Goal: Task Accomplishment & Management: Manage account settings

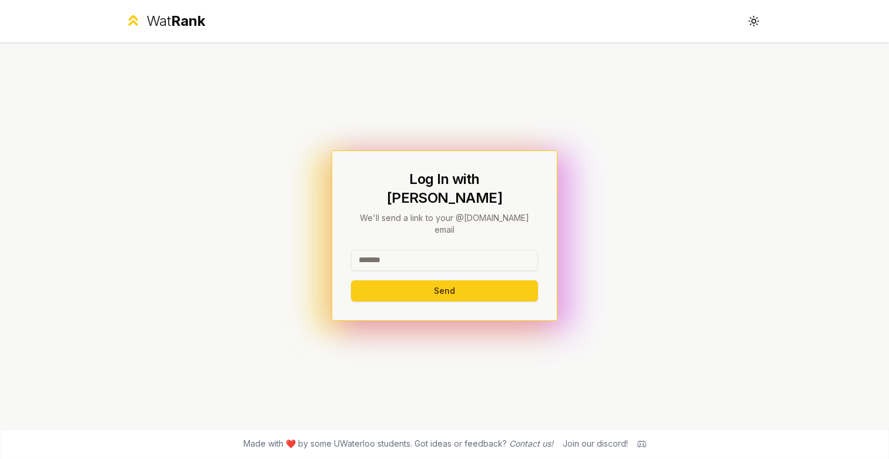
click at [425, 250] on input at bounding box center [444, 260] width 187 height 21
type input "********"
click at [381, 281] on button "Send" at bounding box center [444, 291] width 187 height 21
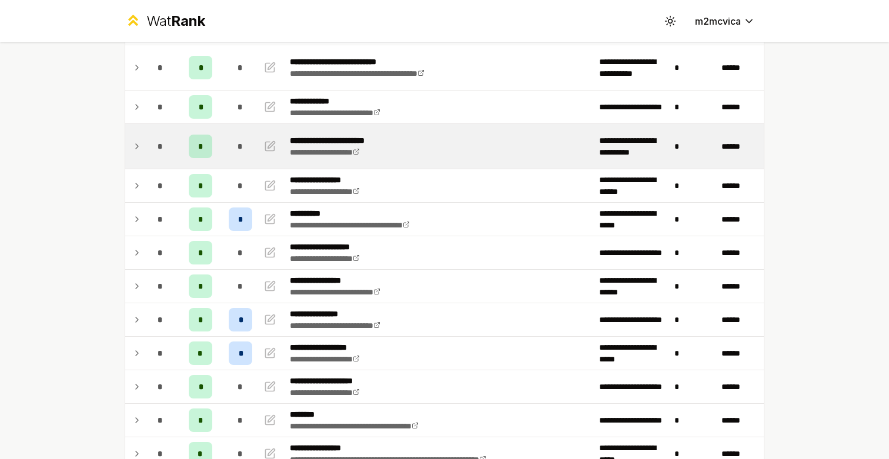
scroll to position [134, 0]
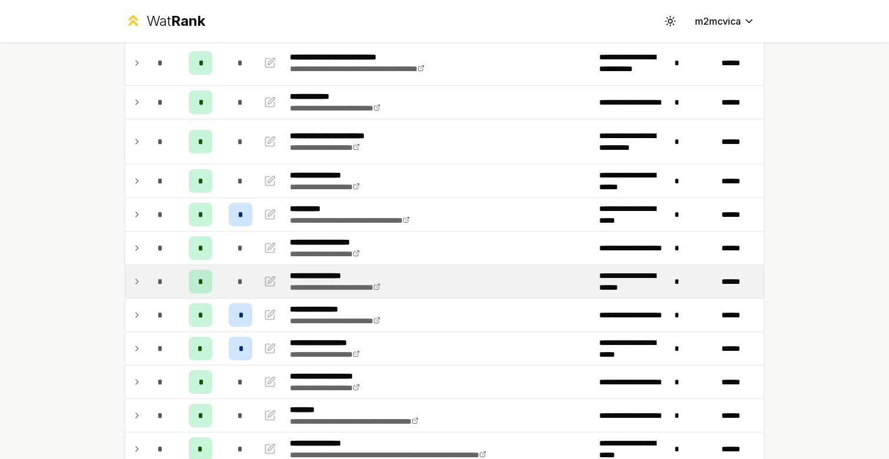
click at [135, 280] on icon at bounding box center [136, 282] width 9 height 14
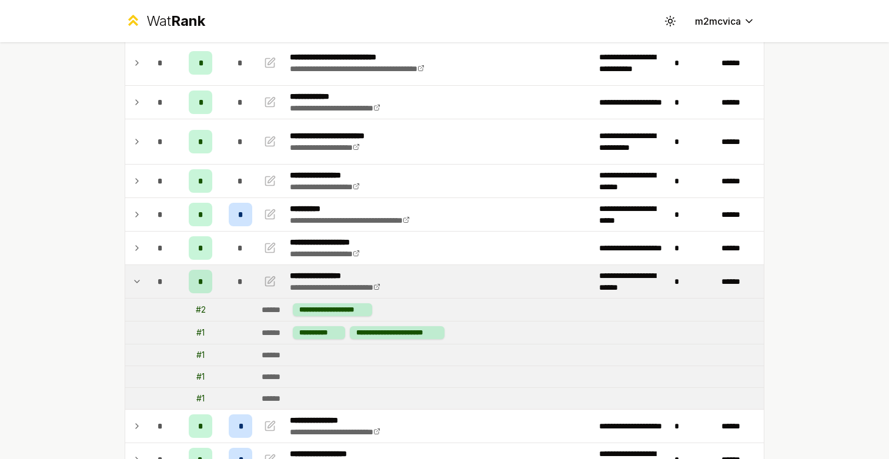
click at [136, 280] on icon at bounding box center [136, 282] width 9 height 14
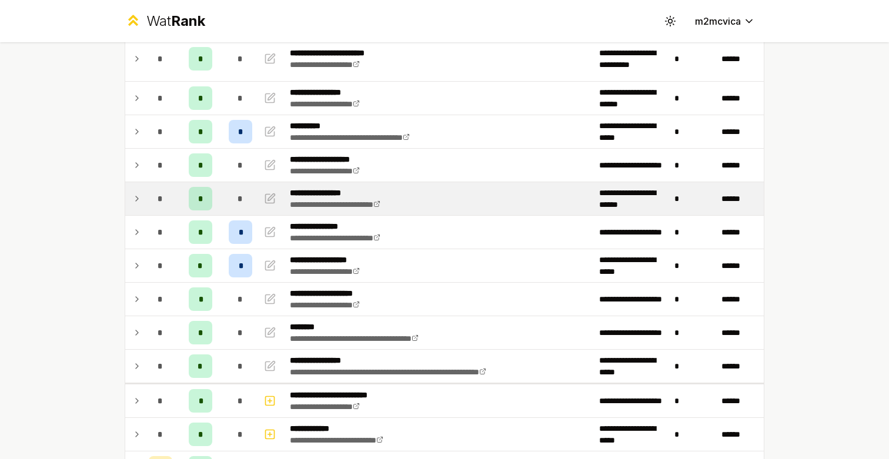
scroll to position [0, 0]
